Goal: Task Accomplishment & Management: Complete application form

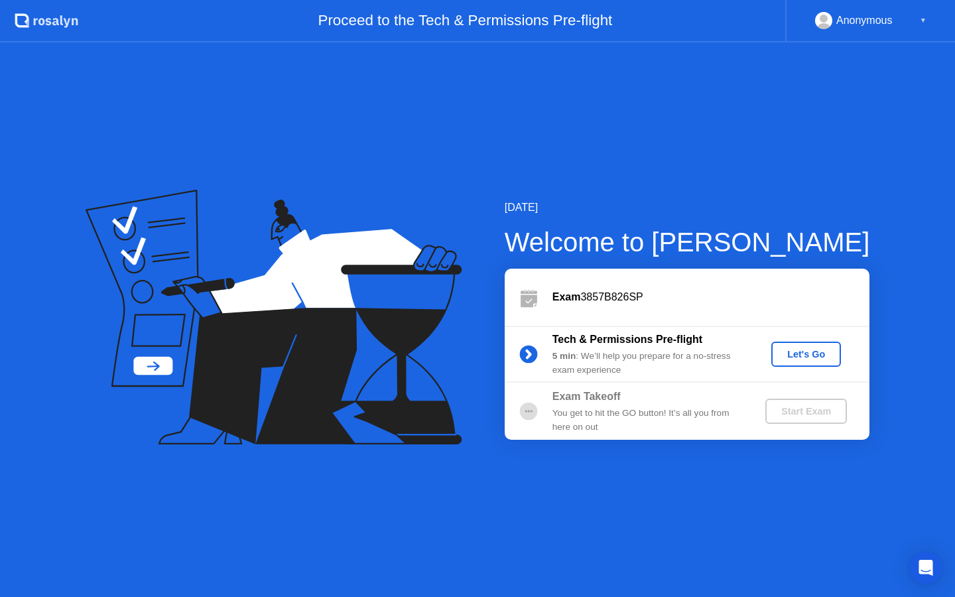
click at [808, 358] on div "Let's Go" at bounding box center [806, 354] width 59 height 11
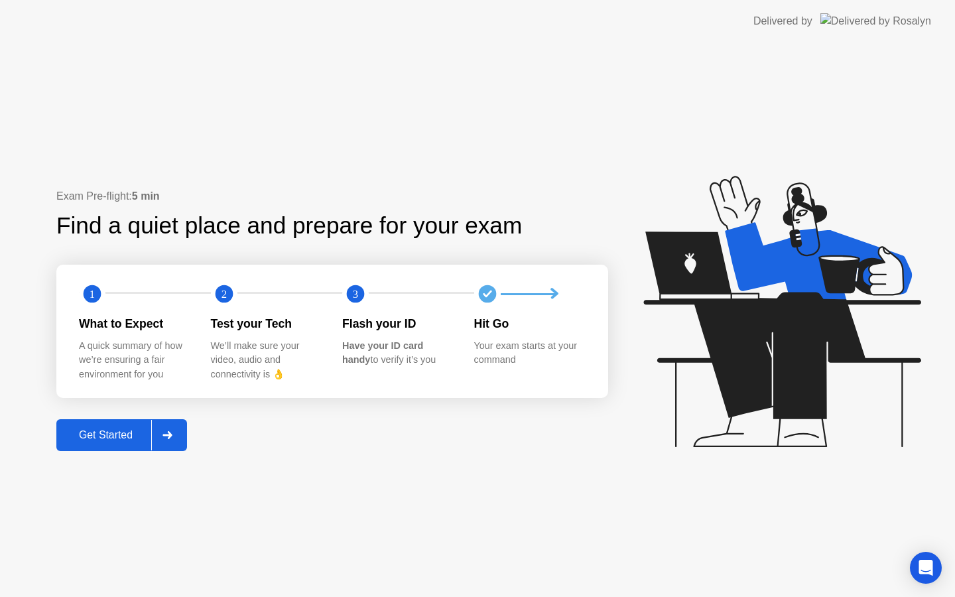
click at [159, 430] on div at bounding box center [167, 435] width 32 height 31
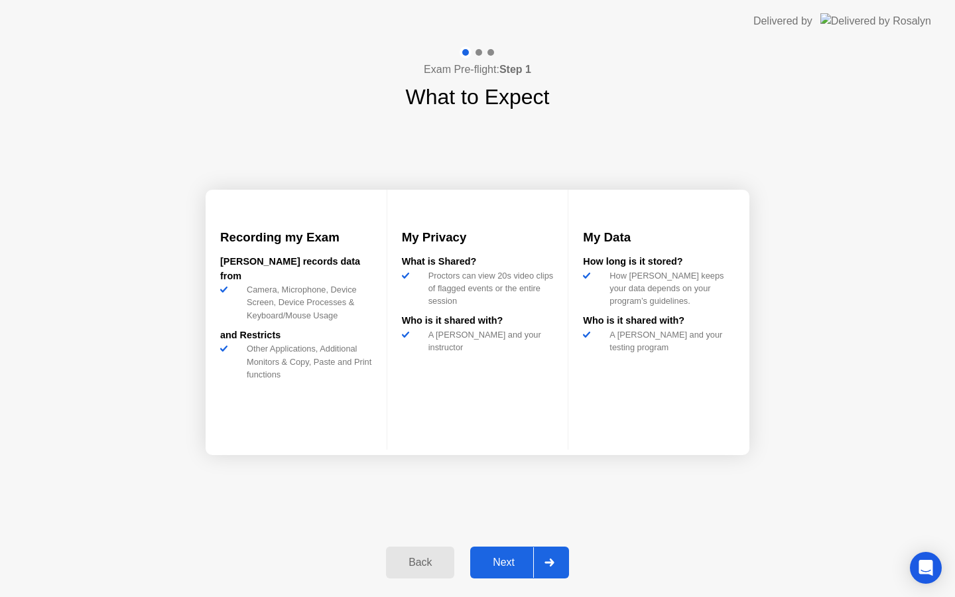
click at [537, 557] on div at bounding box center [549, 562] width 32 height 31
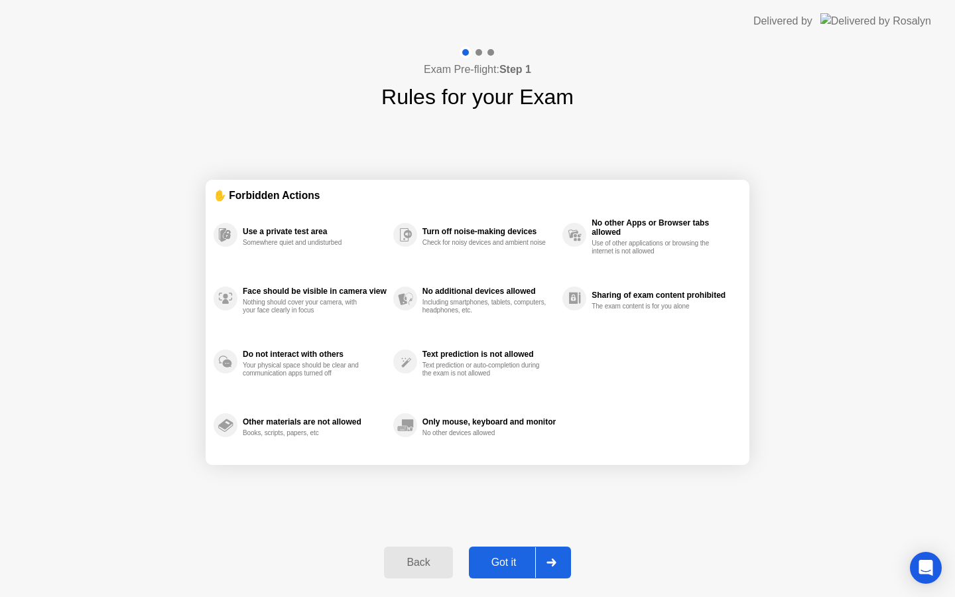
click at [550, 562] on icon at bounding box center [551, 563] width 9 height 8
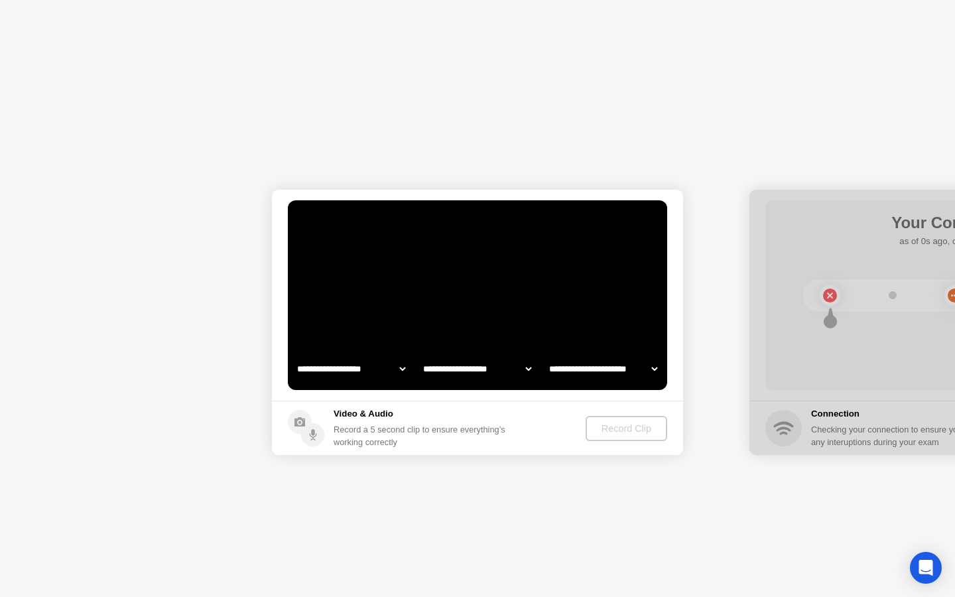
select select "**********"
select select "*******"
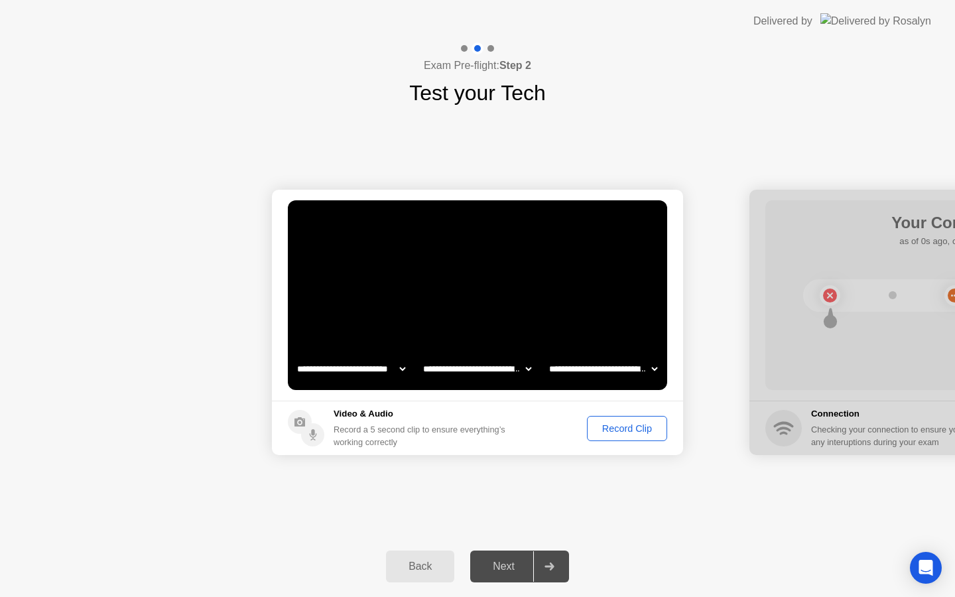
click at [549, 571] on div at bounding box center [549, 566] width 32 height 31
click at [624, 431] on div "Record Clip" at bounding box center [627, 428] width 71 height 11
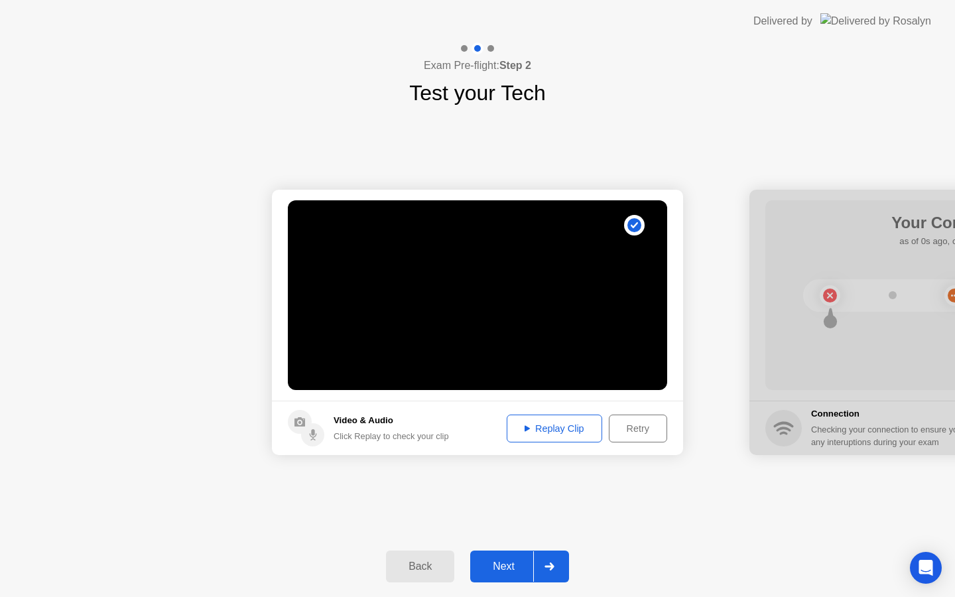
click at [543, 565] on div at bounding box center [549, 566] width 32 height 31
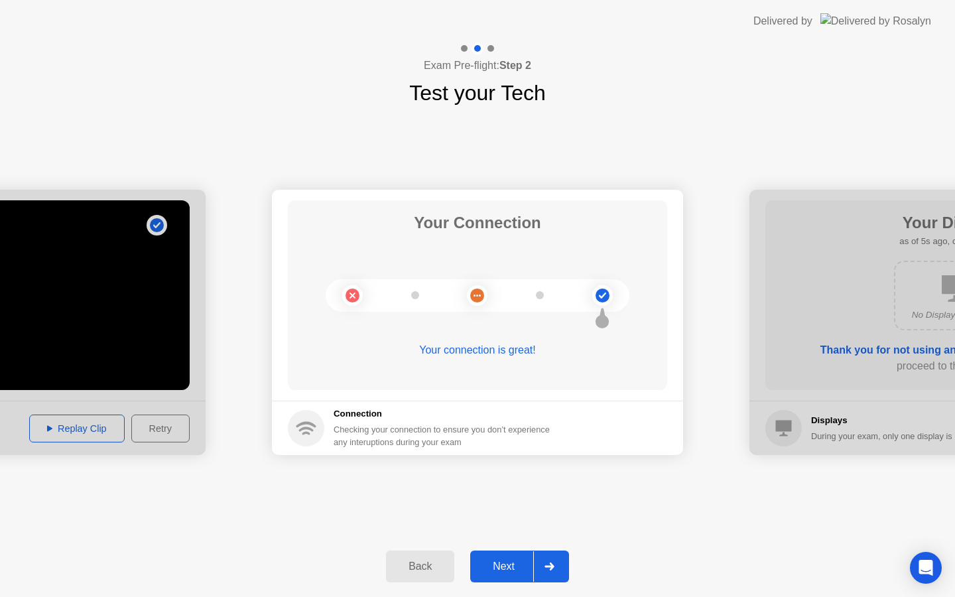
click at [563, 568] on div at bounding box center [549, 566] width 32 height 31
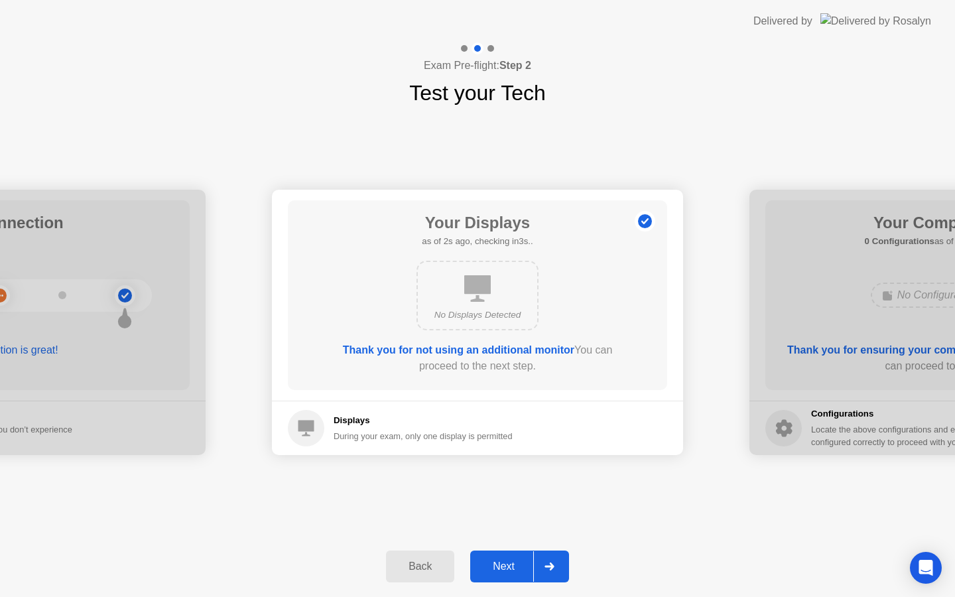
click at [539, 561] on div at bounding box center [549, 566] width 32 height 31
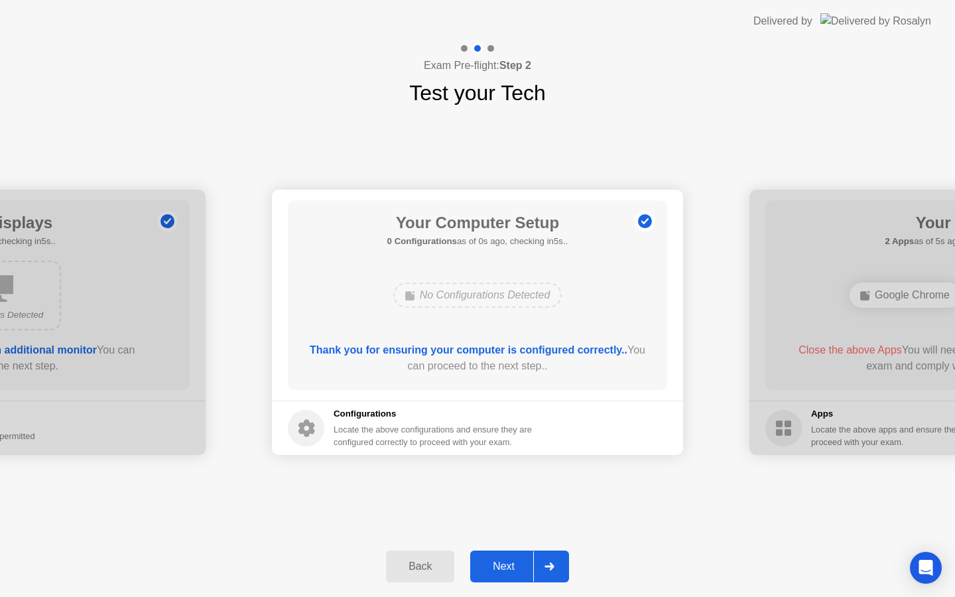
click at [539, 561] on div at bounding box center [549, 566] width 32 height 31
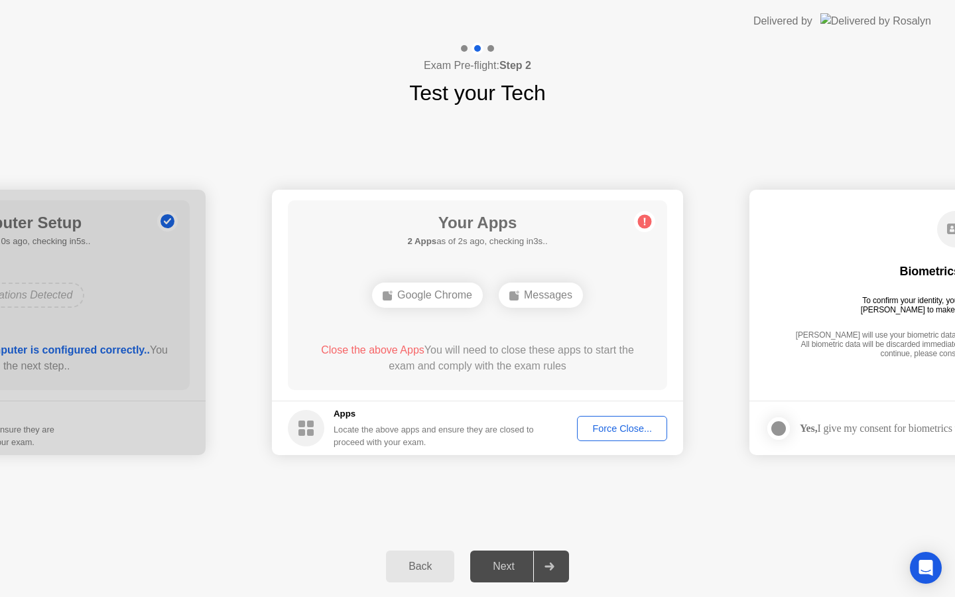
click at [635, 434] on div "Force Close..." at bounding box center [622, 428] width 81 height 11
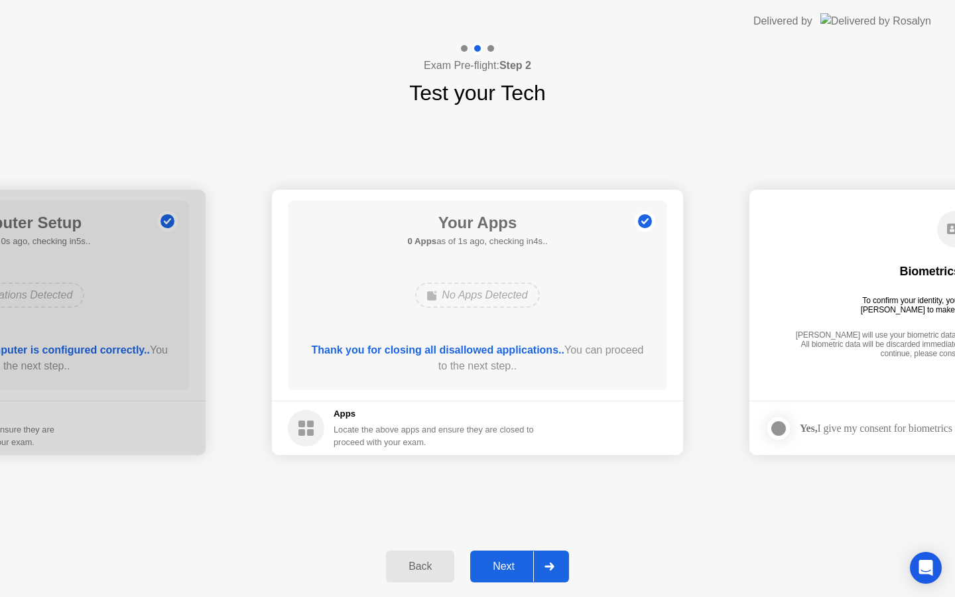
click at [551, 568] on icon at bounding box center [550, 567] width 10 height 8
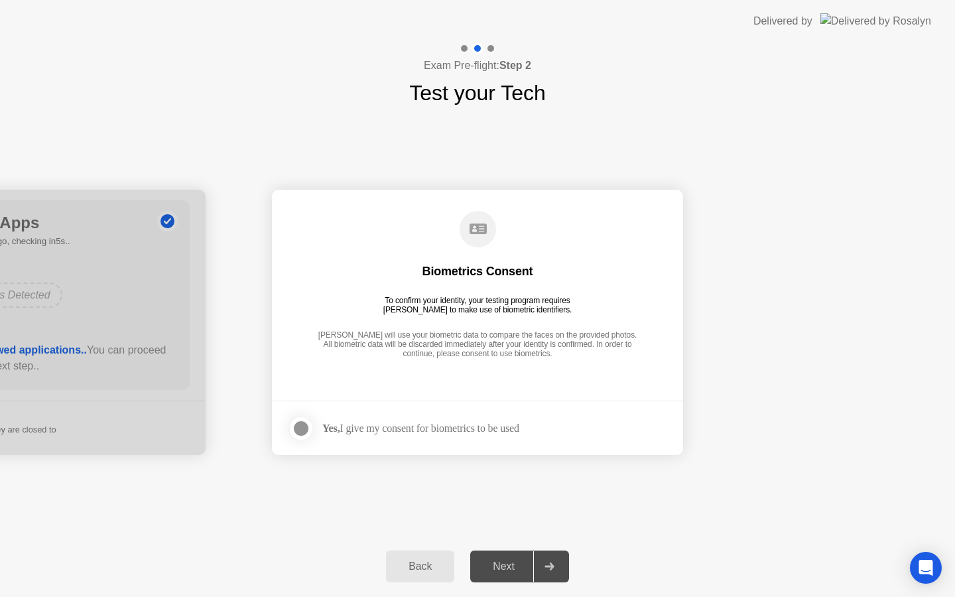
click at [303, 427] on div at bounding box center [301, 429] width 16 height 16
click at [564, 552] on div at bounding box center [549, 566] width 32 height 31
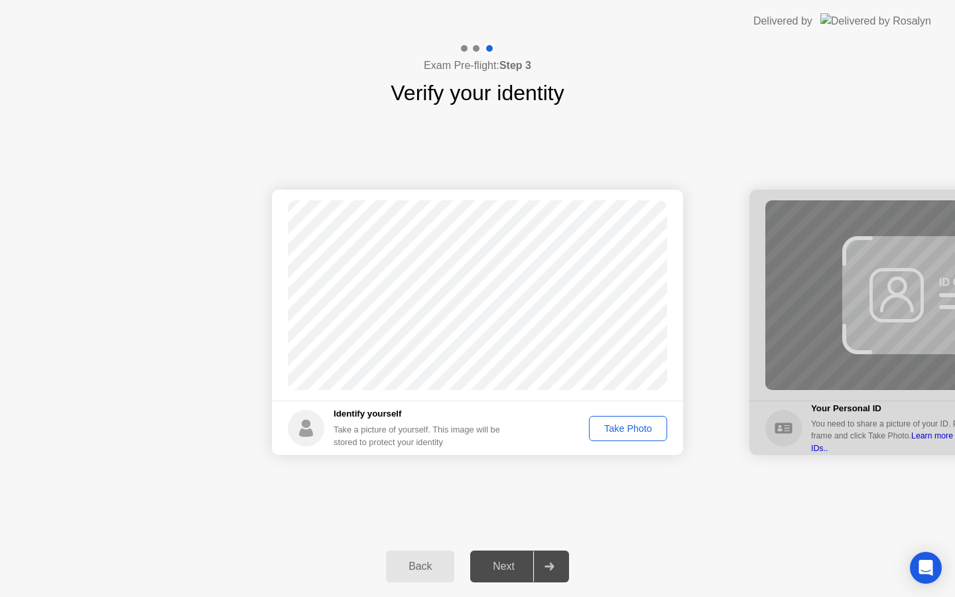
click at [612, 437] on button "Take Photo" at bounding box center [628, 428] width 78 height 25
click at [551, 557] on div at bounding box center [549, 566] width 32 height 31
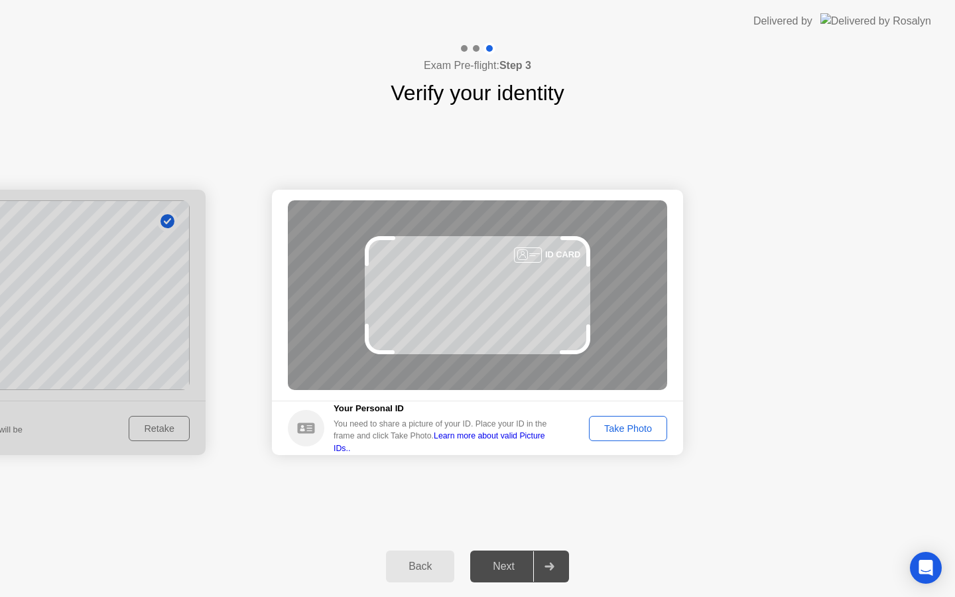
click at [633, 427] on div "Take Photo" at bounding box center [628, 428] width 69 height 11
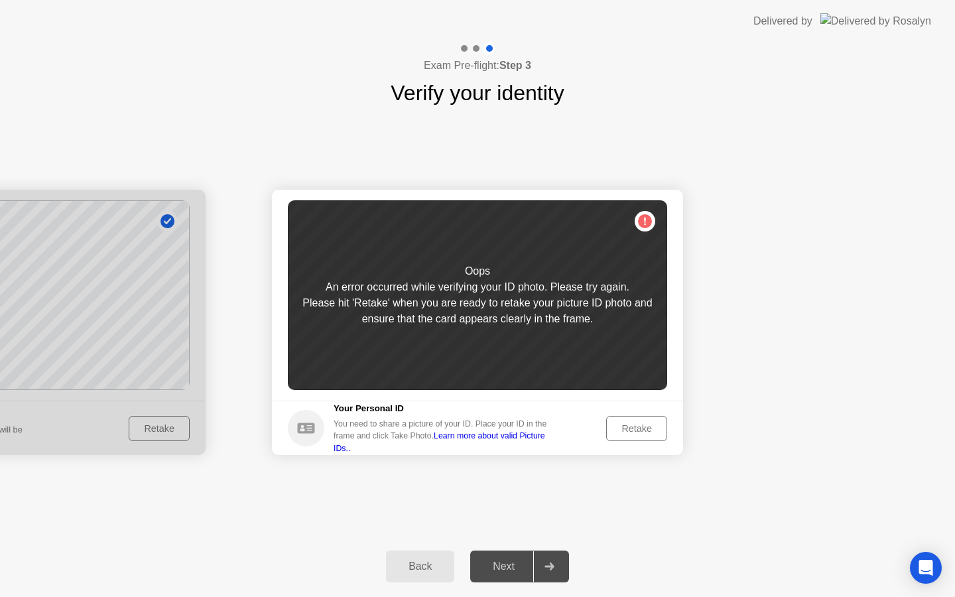
click at [633, 427] on div "Retake" at bounding box center [637, 428] width 52 height 11
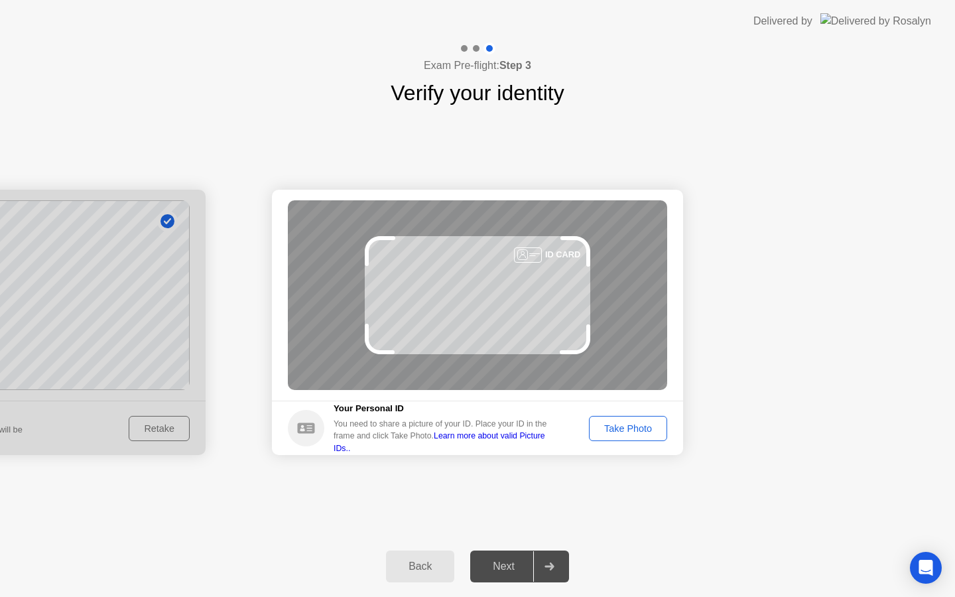
click at [633, 427] on div "Take Photo" at bounding box center [628, 428] width 69 height 11
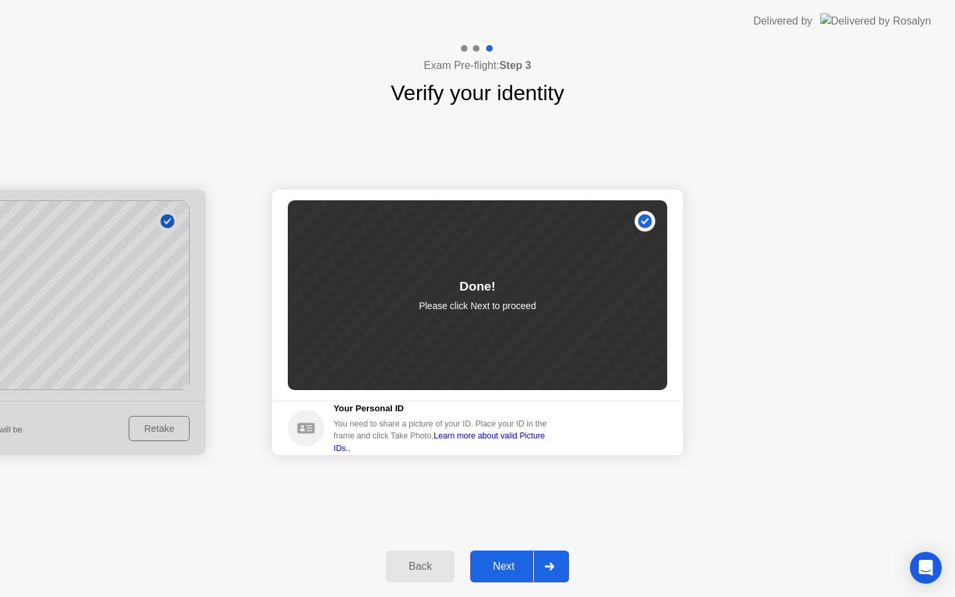
click at [552, 564] on icon at bounding box center [549, 567] width 9 height 8
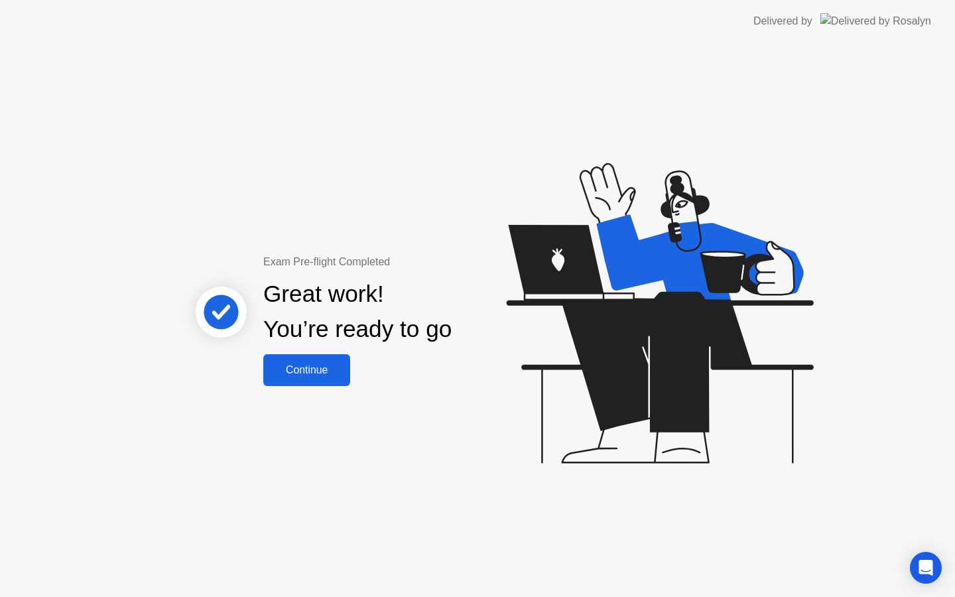
click at [290, 373] on div "Continue" at bounding box center [306, 370] width 79 height 12
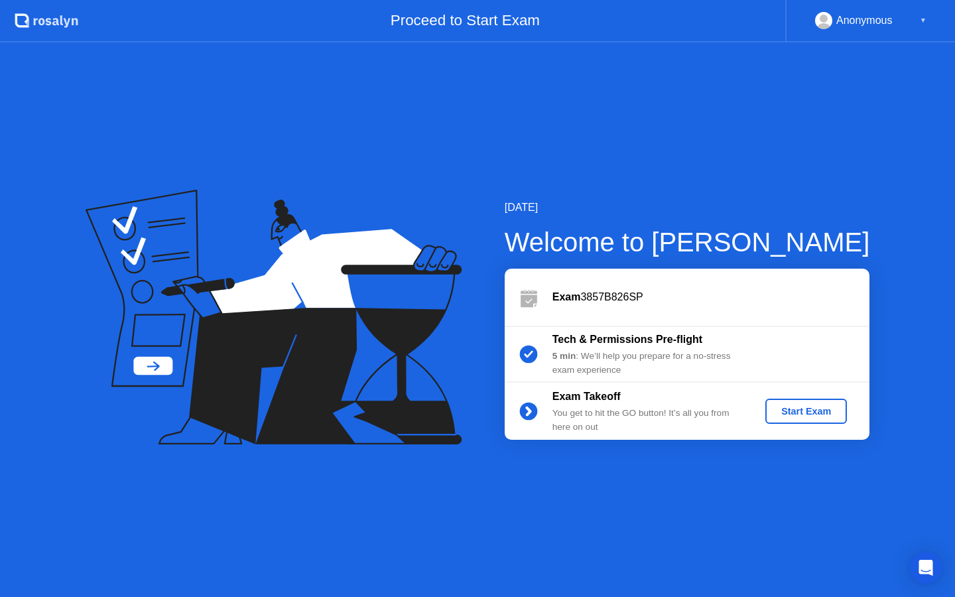
click at [813, 407] on div "Start Exam" at bounding box center [806, 411] width 71 height 11
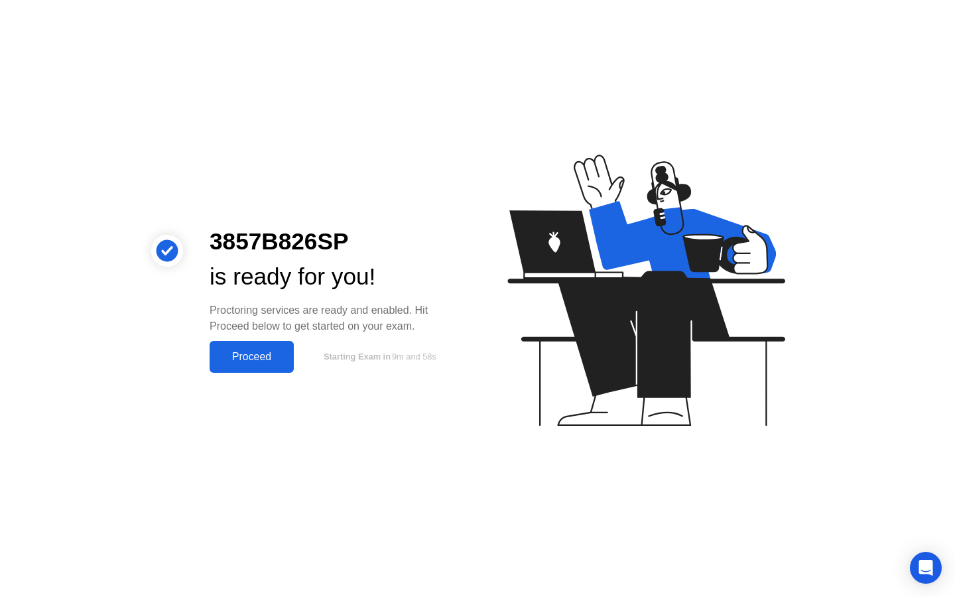
click at [257, 363] on div "Proceed" at bounding box center [252, 357] width 76 height 12
